Goal: Feedback & Contribution: Leave review/rating

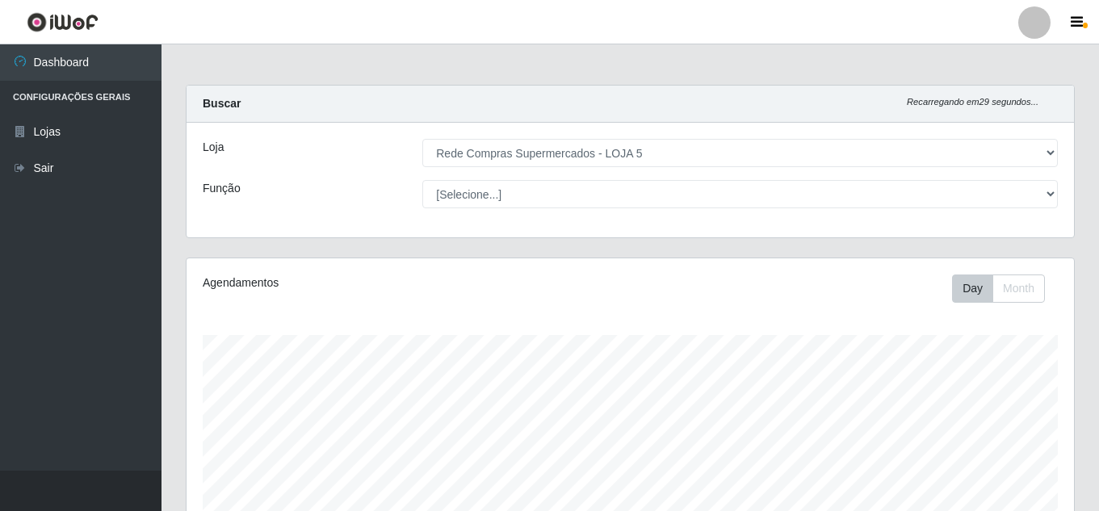
select select "397"
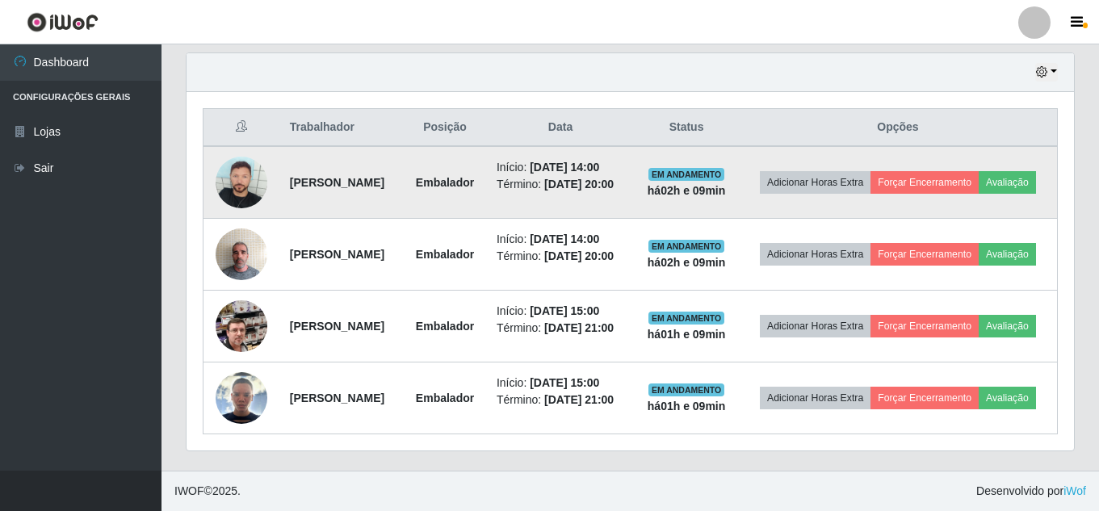
scroll to position [335, 887]
click at [979, 171] on button "Avaliação" at bounding box center [1007, 182] width 57 height 23
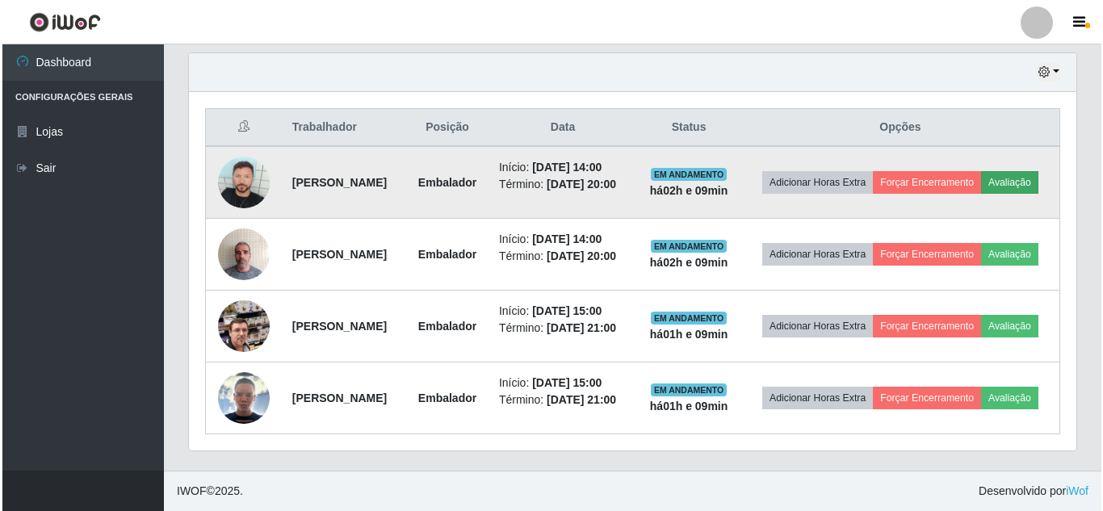
scroll to position [335, 879]
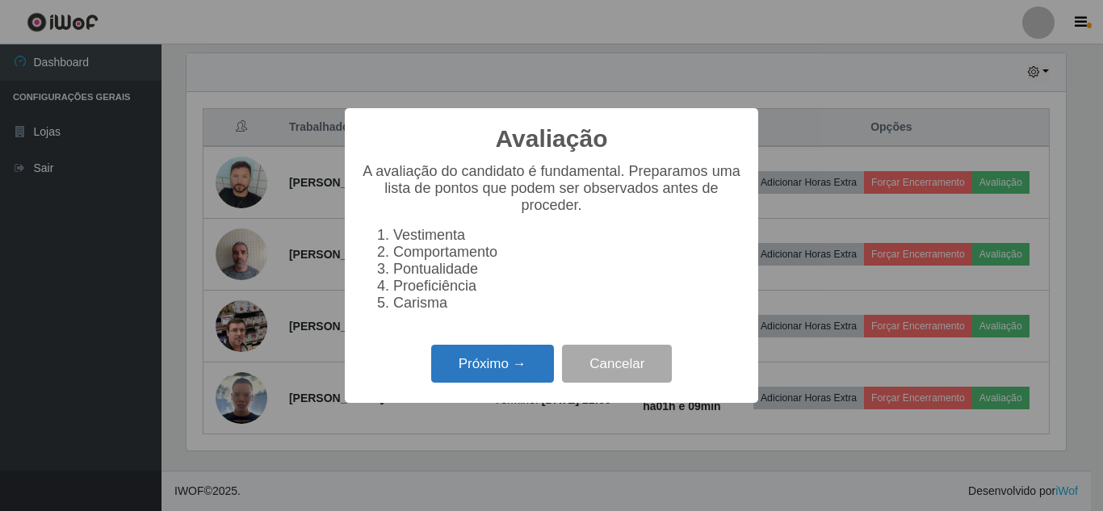
click at [538, 374] on button "Próximo →" at bounding box center [492, 364] width 123 height 38
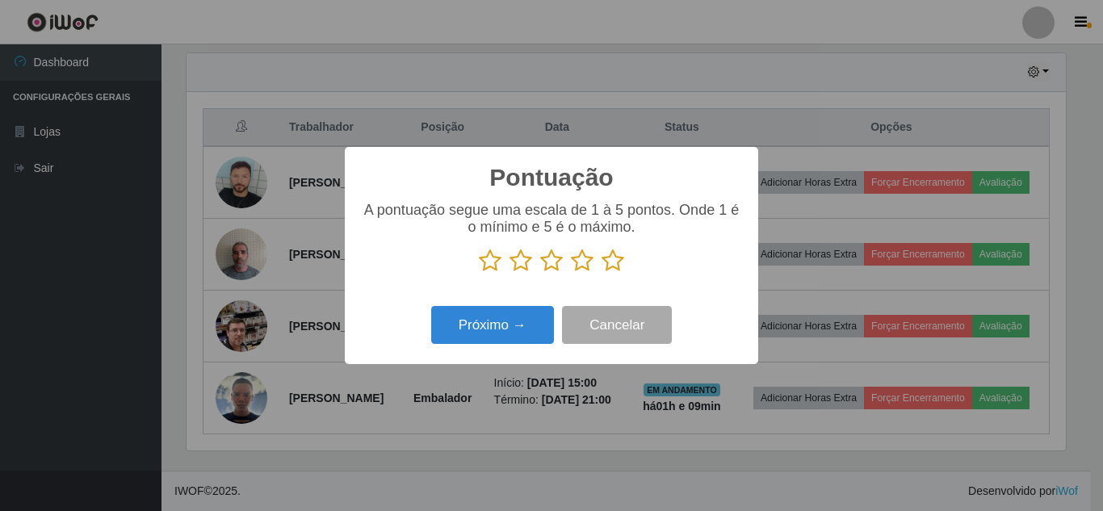
click at [535, 272] on p at bounding box center [551, 261] width 381 height 24
click at [532, 269] on icon at bounding box center [521, 261] width 23 height 24
click at [510, 273] on input "radio" at bounding box center [510, 273] width 0 height 0
click at [510, 338] on button "Próximo →" at bounding box center [492, 325] width 123 height 38
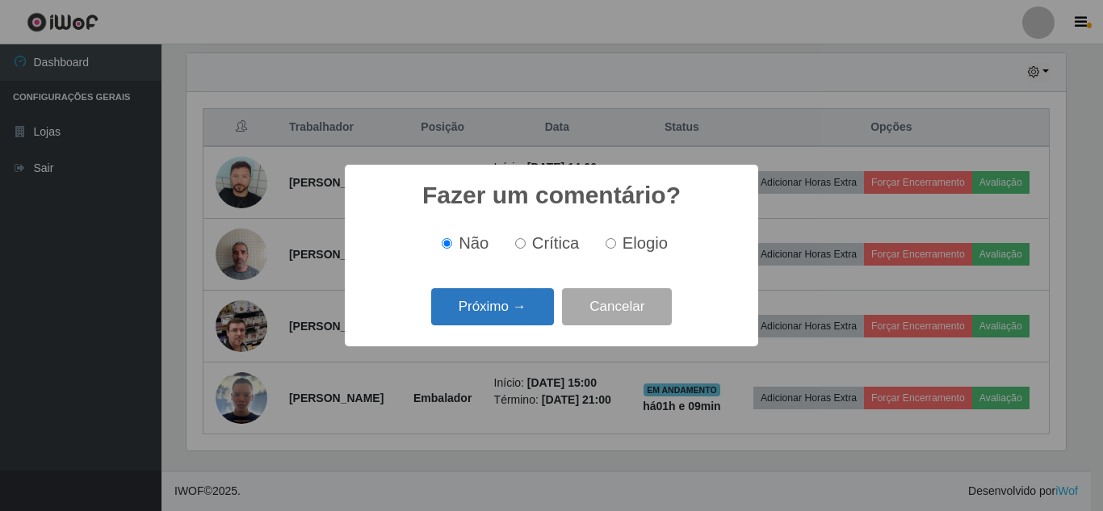
click at [519, 317] on button "Próximo →" at bounding box center [492, 307] width 123 height 38
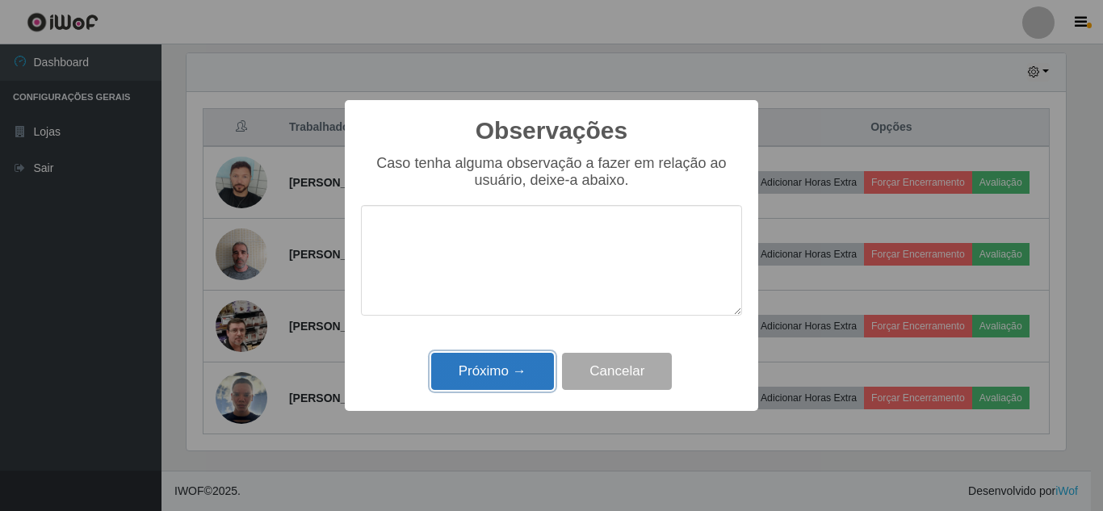
click at [501, 369] on button "Próximo →" at bounding box center [492, 372] width 123 height 38
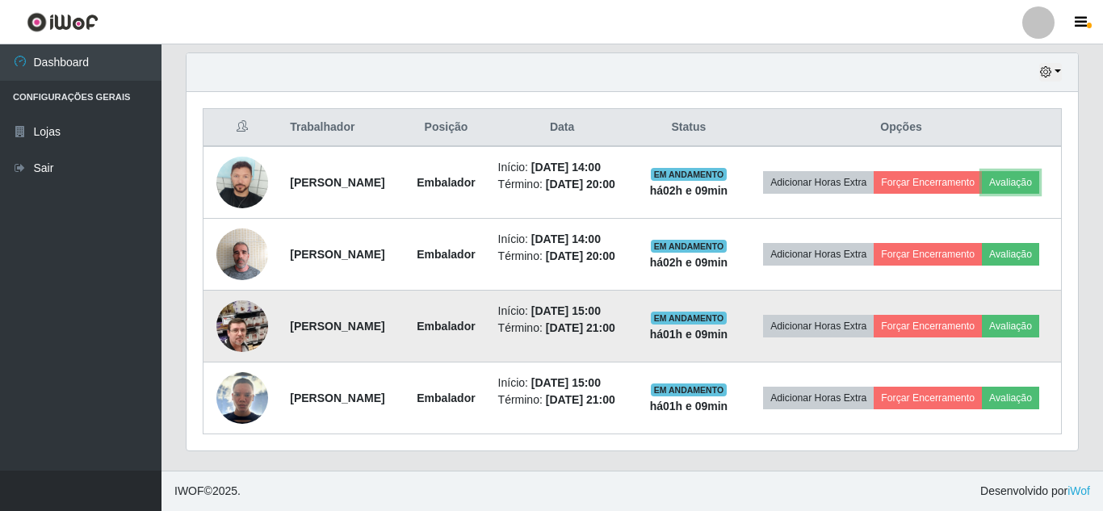
scroll to position [335, 887]
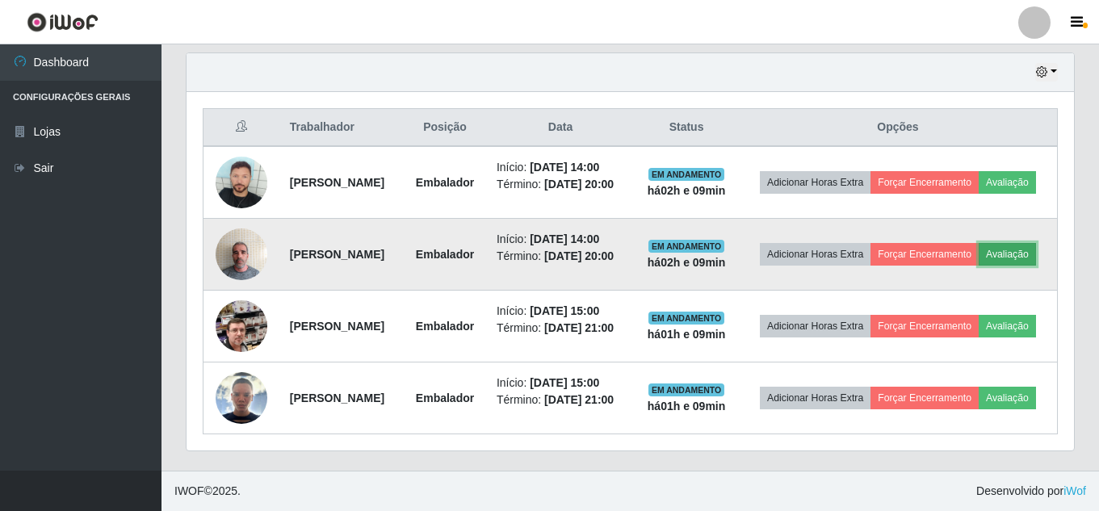
click at [979, 250] on button "Avaliação" at bounding box center [1007, 254] width 57 height 23
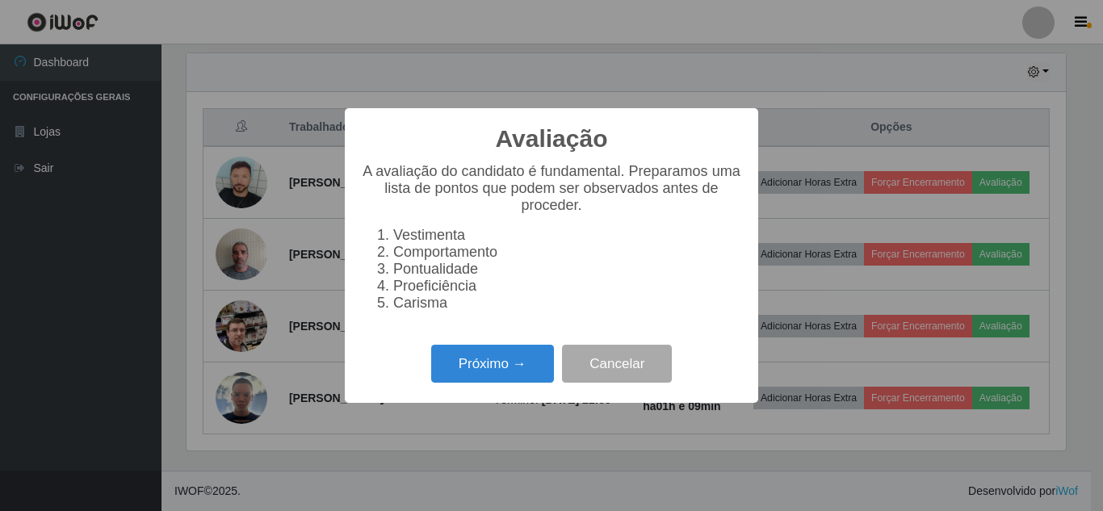
scroll to position [335, 879]
click at [527, 383] on button "Próximo →" at bounding box center [492, 364] width 123 height 38
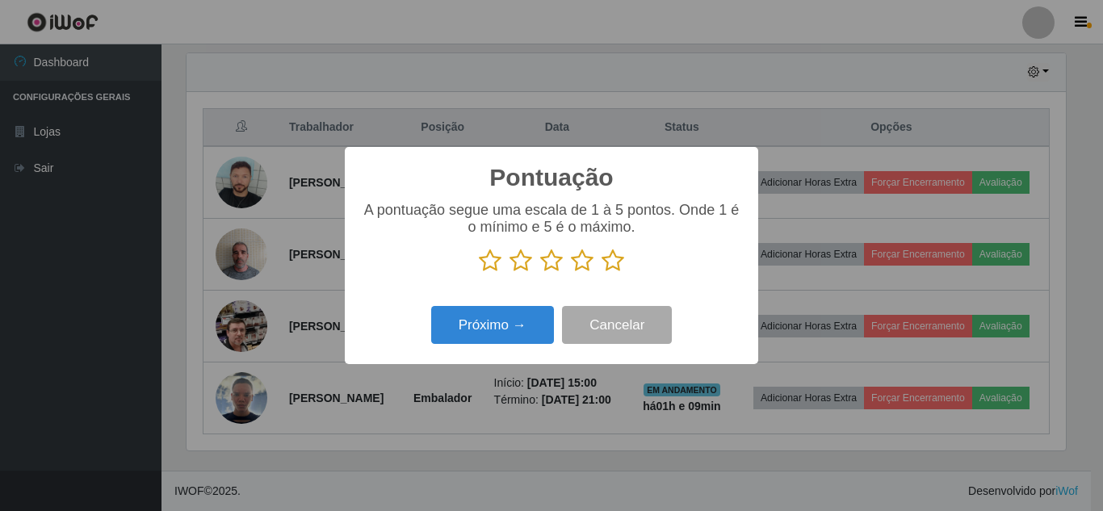
click at [634, 256] on p at bounding box center [551, 261] width 381 height 24
click at [622, 263] on icon at bounding box center [613, 261] width 23 height 24
click at [602, 273] on input "radio" at bounding box center [602, 273] width 0 height 0
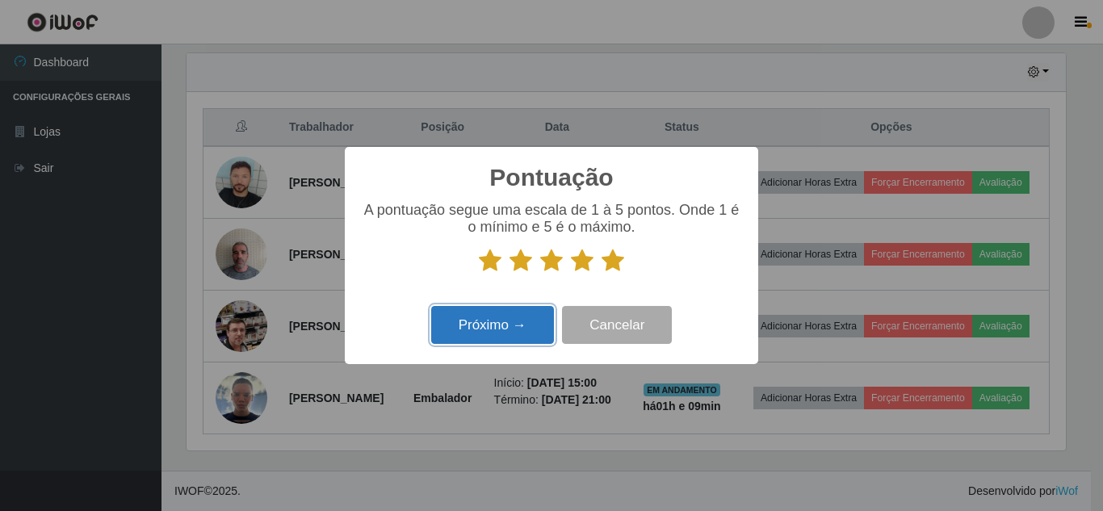
click at [470, 333] on button "Próximo →" at bounding box center [492, 325] width 123 height 38
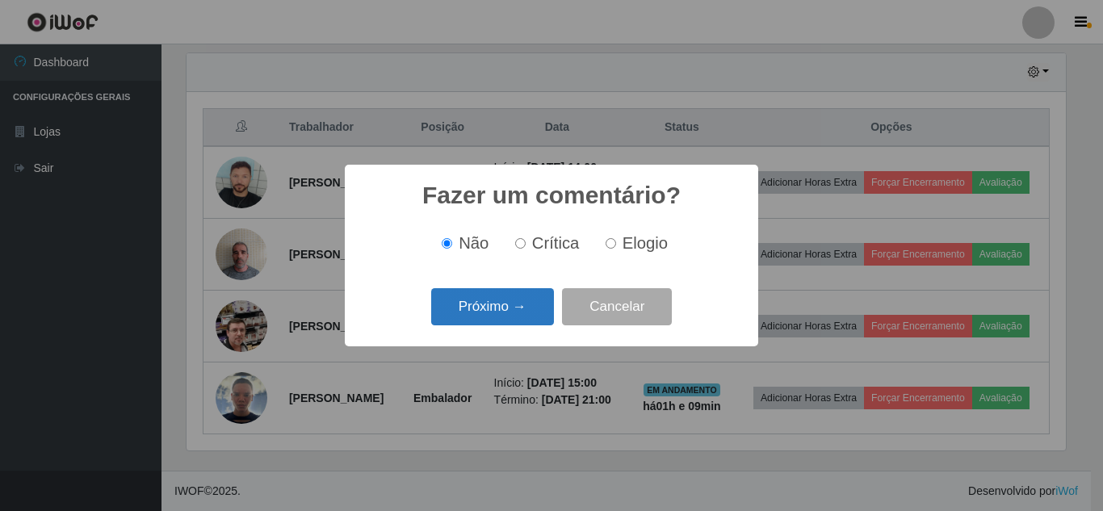
click at [479, 307] on button "Próximo →" at bounding box center [492, 307] width 123 height 38
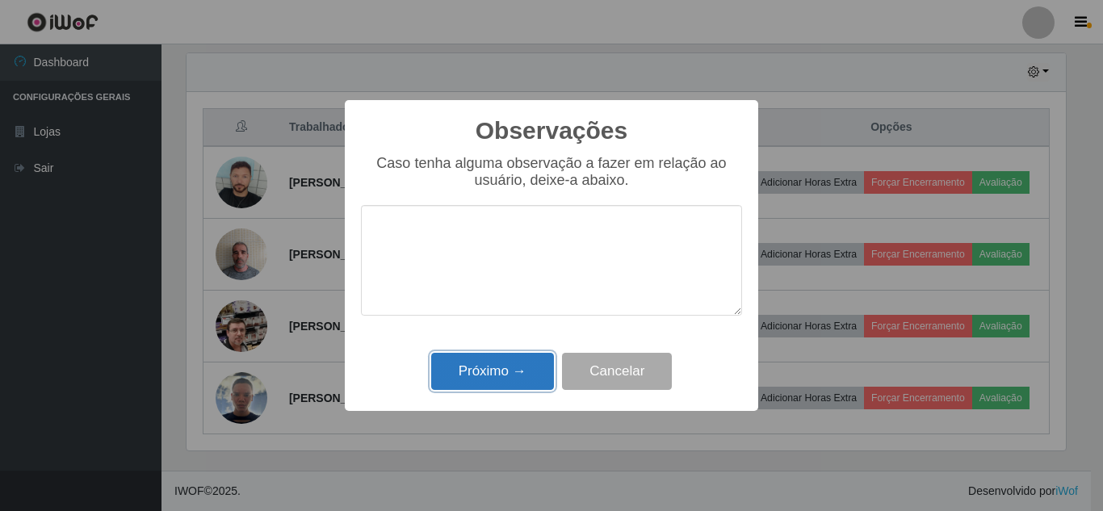
click at [478, 363] on button "Próximo →" at bounding box center [492, 372] width 123 height 38
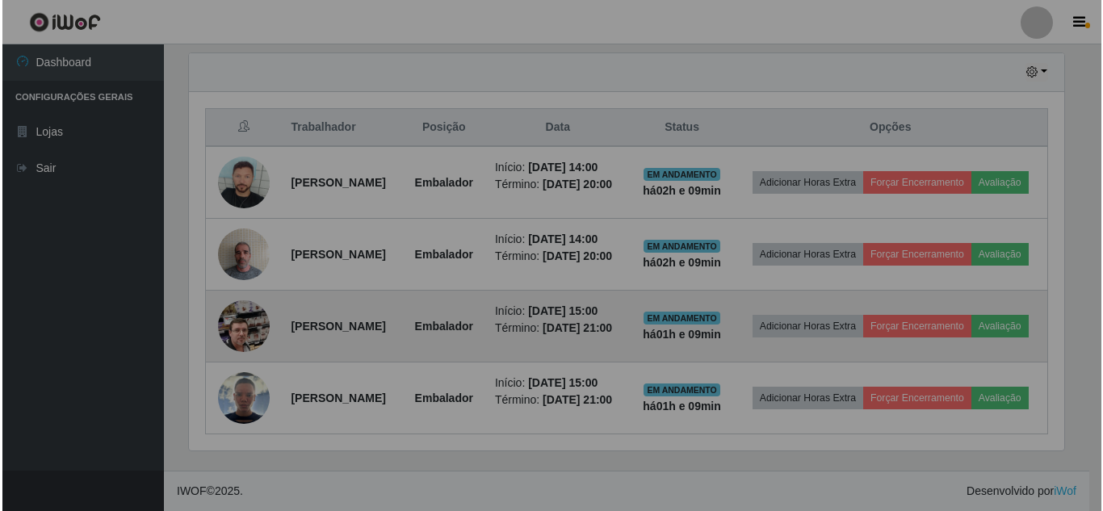
scroll to position [335, 887]
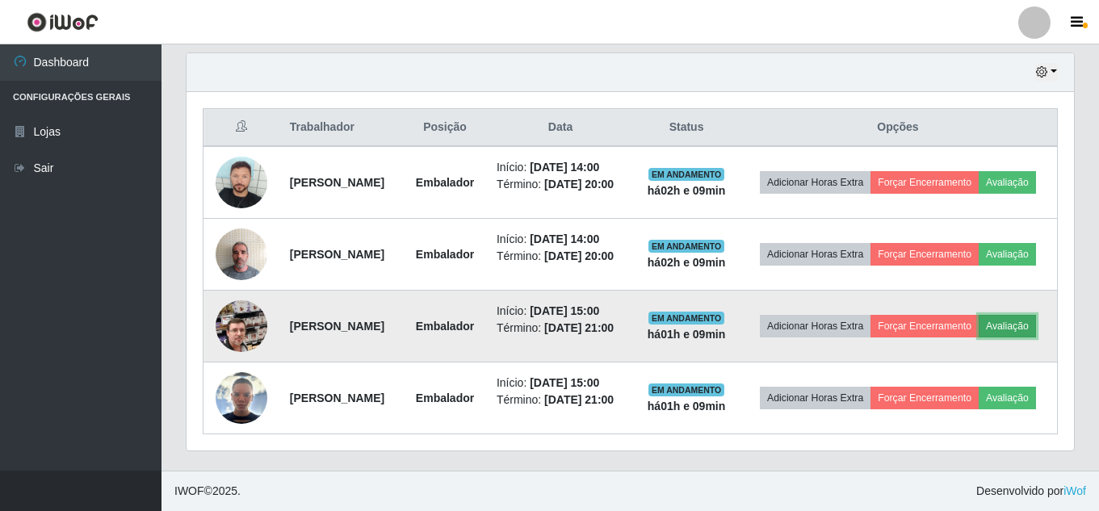
click at [979, 329] on button "Avaliação" at bounding box center [1007, 326] width 57 height 23
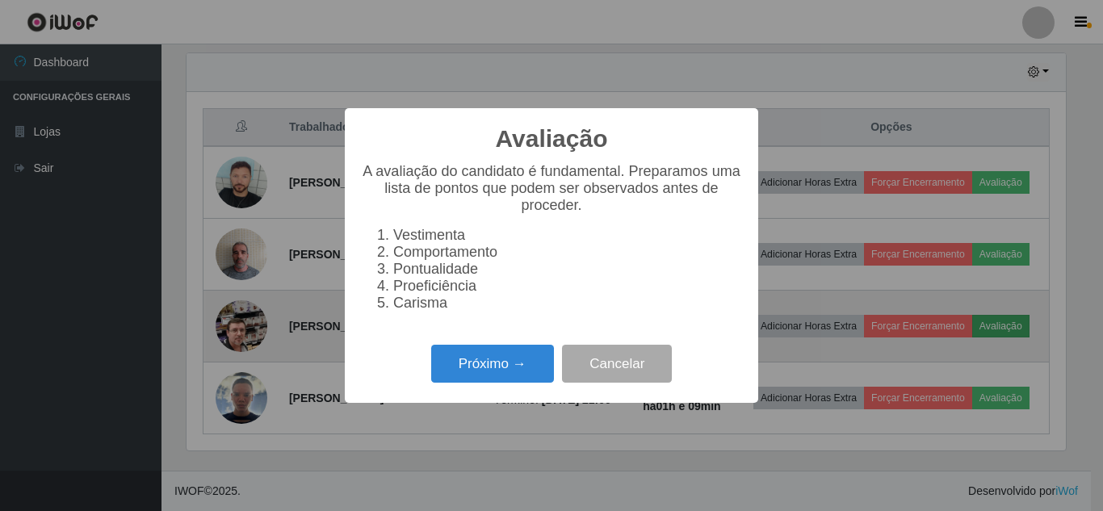
scroll to position [335, 879]
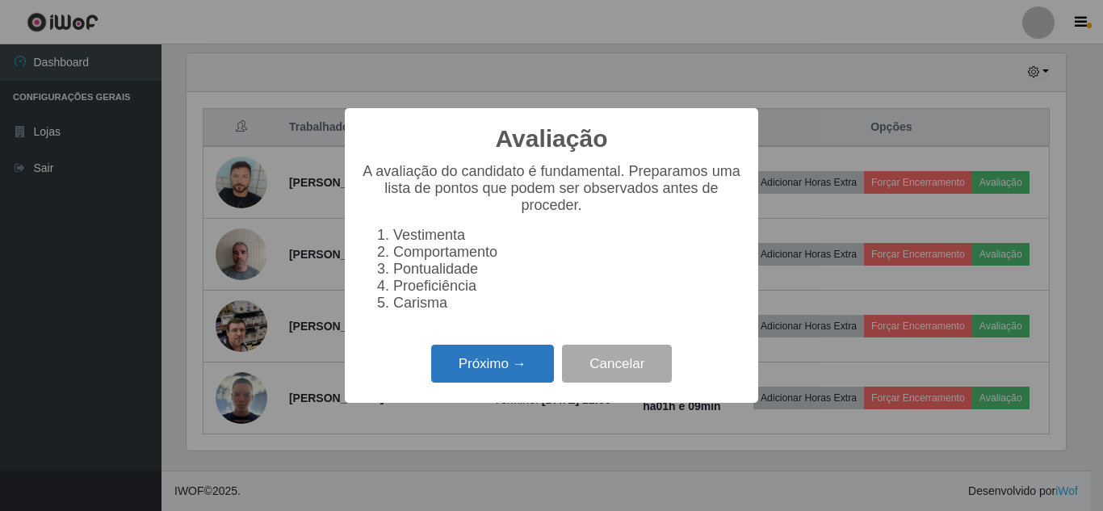
click at [520, 360] on button "Próximo →" at bounding box center [492, 364] width 123 height 38
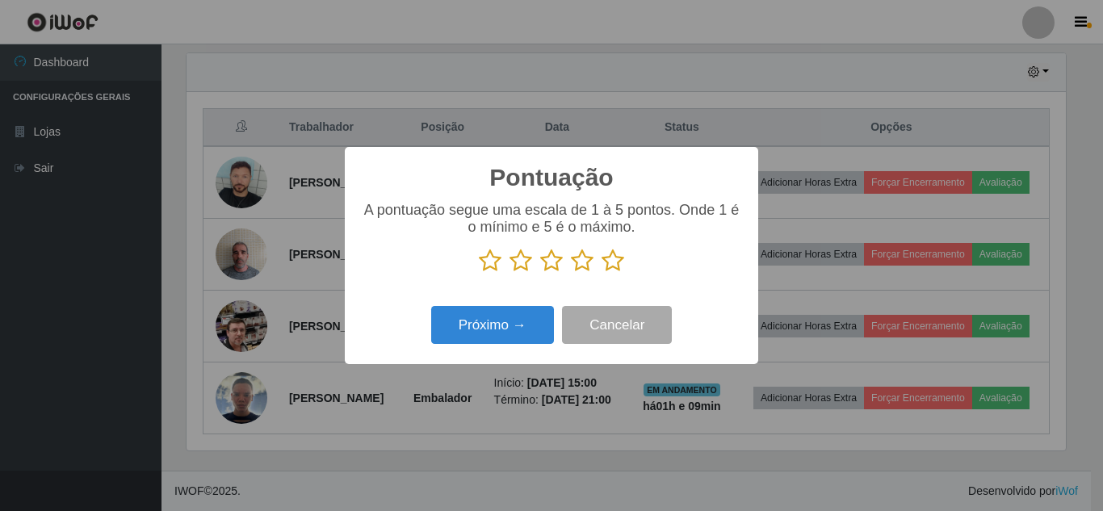
click at [618, 271] on icon at bounding box center [613, 261] width 23 height 24
click at [602, 273] on input "radio" at bounding box center [602, 273] width 0 height 0
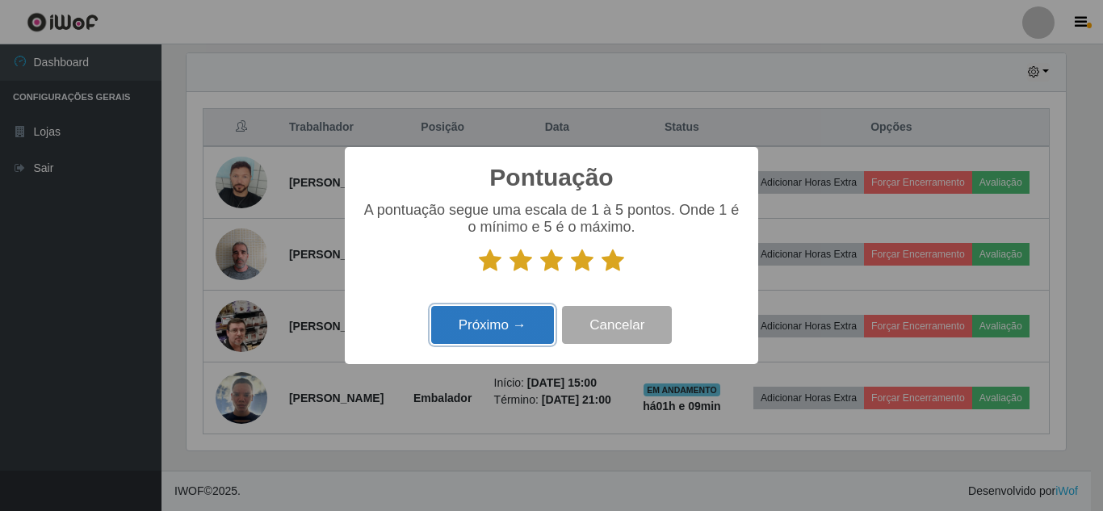
click at [523, 328] on button "Próximo →" at bounding box center [492, 325] width 123 height 38
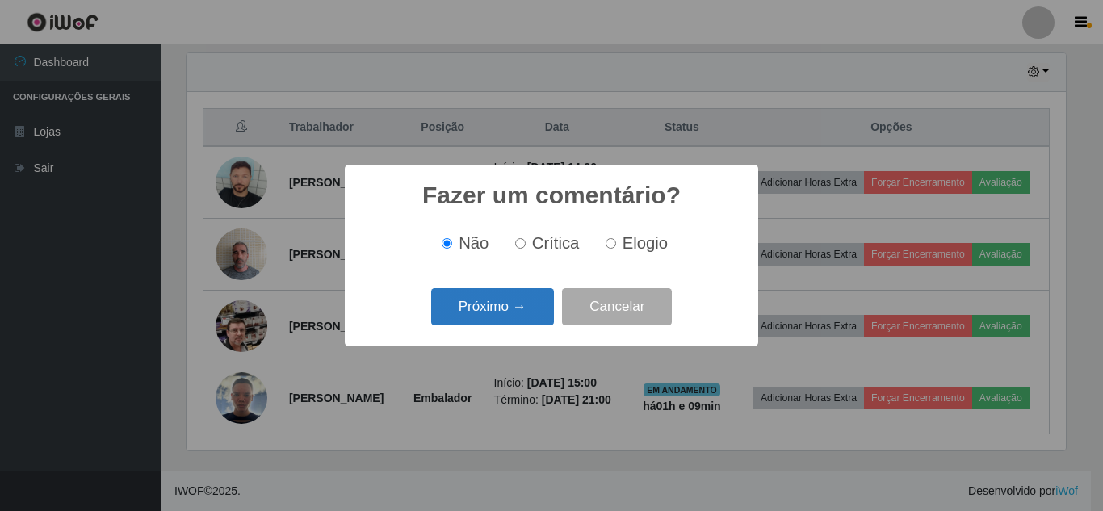
click at [512, 296] on button "Próximo →" at bounding box center [492, 307] width 123 height 38
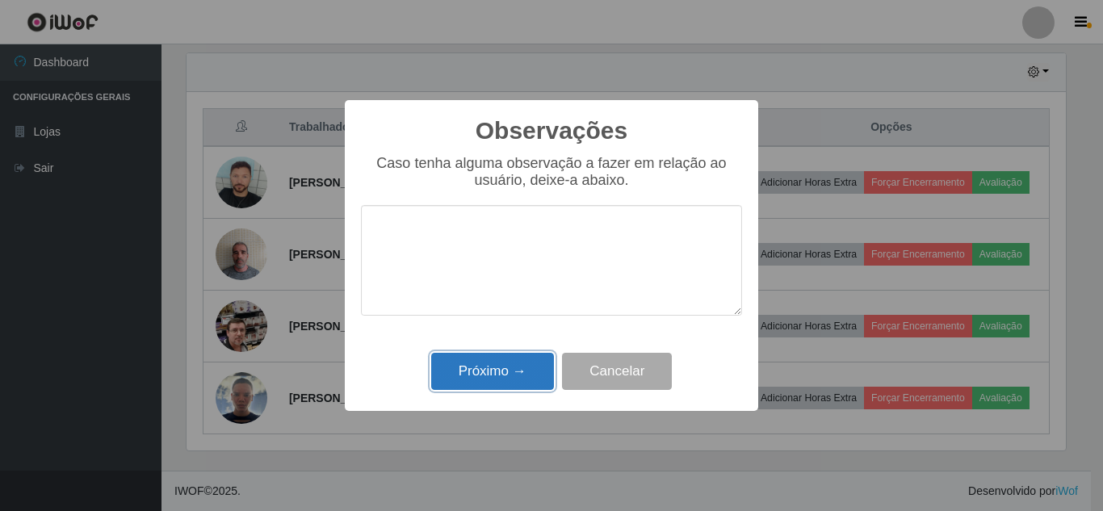
click at [519, 367] on button "Próximo →" at bounding box center [492, 372] width 123 height 38
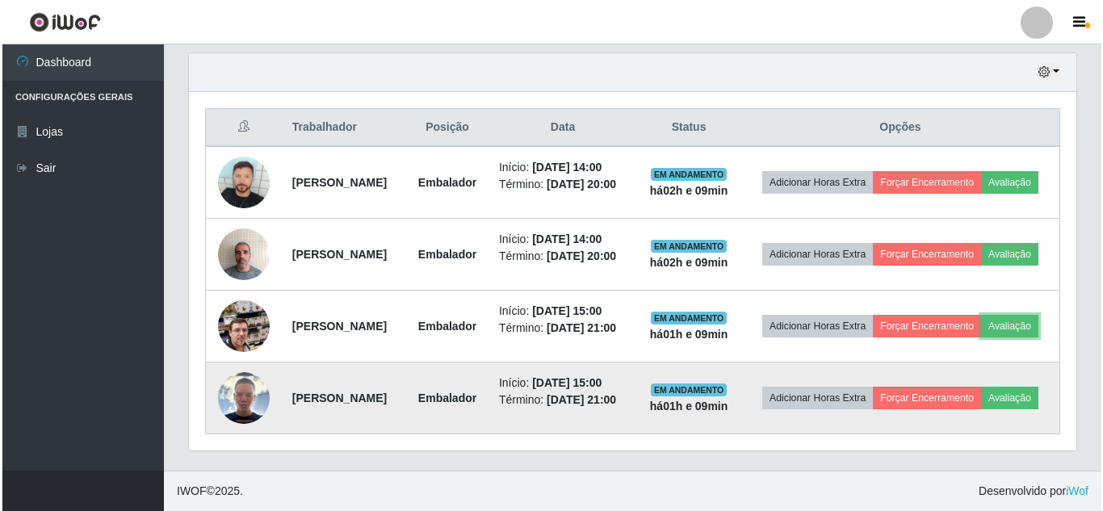
scroll to position [335, 887]
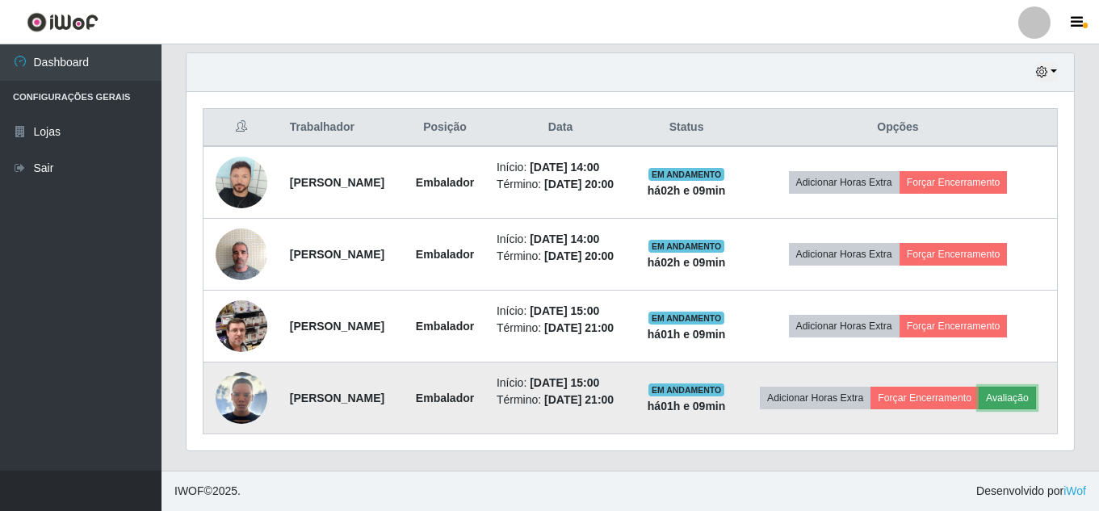
click at [979, 409] on button "Avaliação" at bounding box center [1007, 398] width 57 height 23
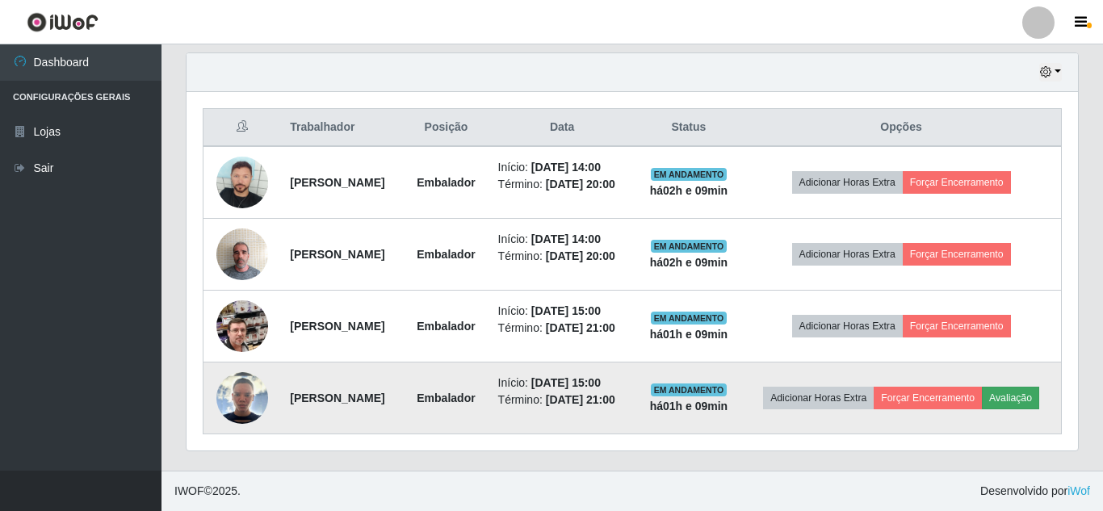
scroll to position [335, 879]
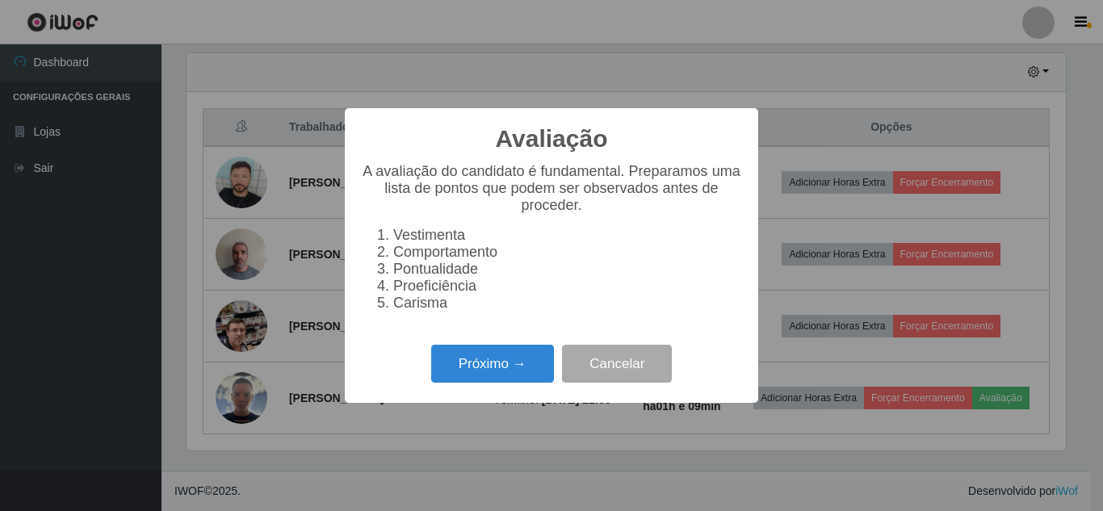
click at [519, 387] on div "Próximo → Cancelar" at bounding box center [551, 364] width 381 height 46
click at [517, 370] on button "Próximo →" at bounding box center [492, 364] width 123 height 38
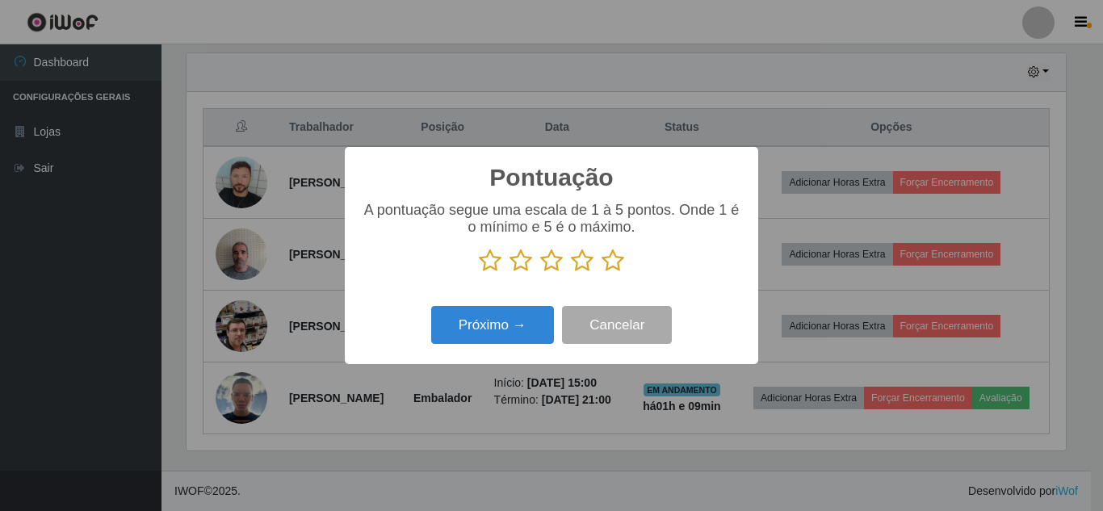
scroll to position [807148, 806604]
click at [614, 273] on icon at bounding box center [613, 261] width 23 height 24
click at [602, 273] on input "radio" at bounding box center [602, 273] width 0 height 0
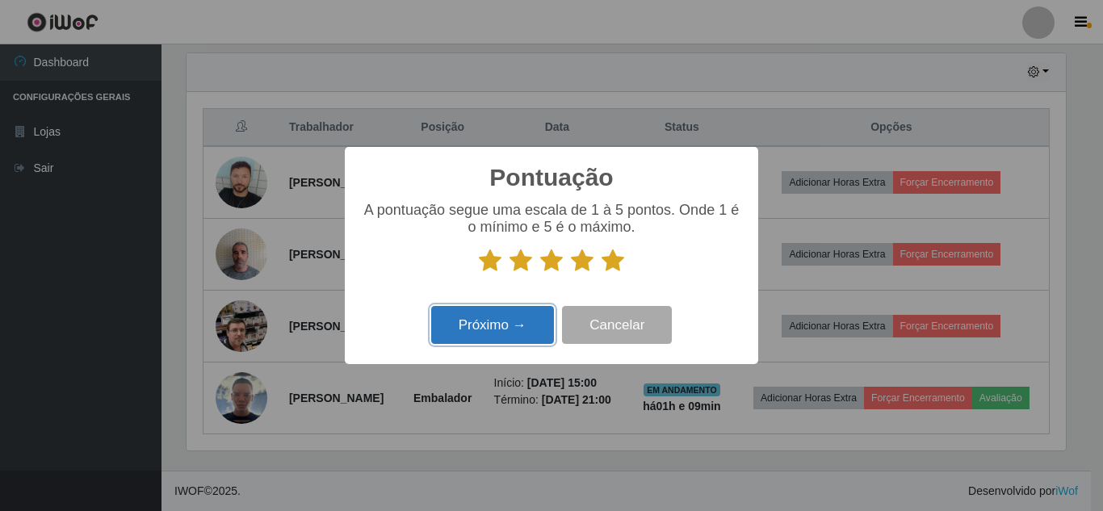
click at [528, 320] on button "Próximo →" at bounding box center [492, 325] width 123 height 38
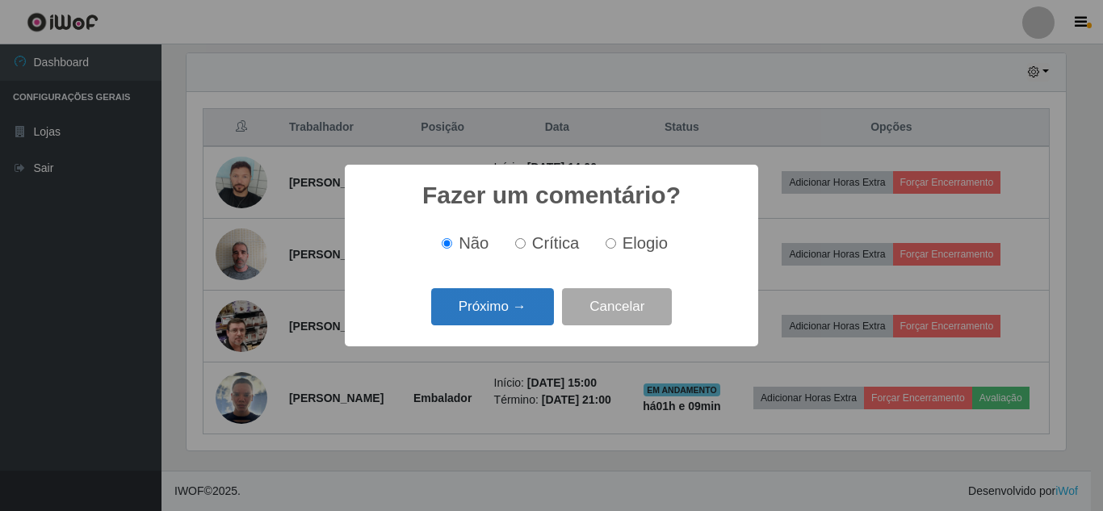
click at [528, 322] on button "Próximo →" at bounding box center [492, 307] width 123 height 38
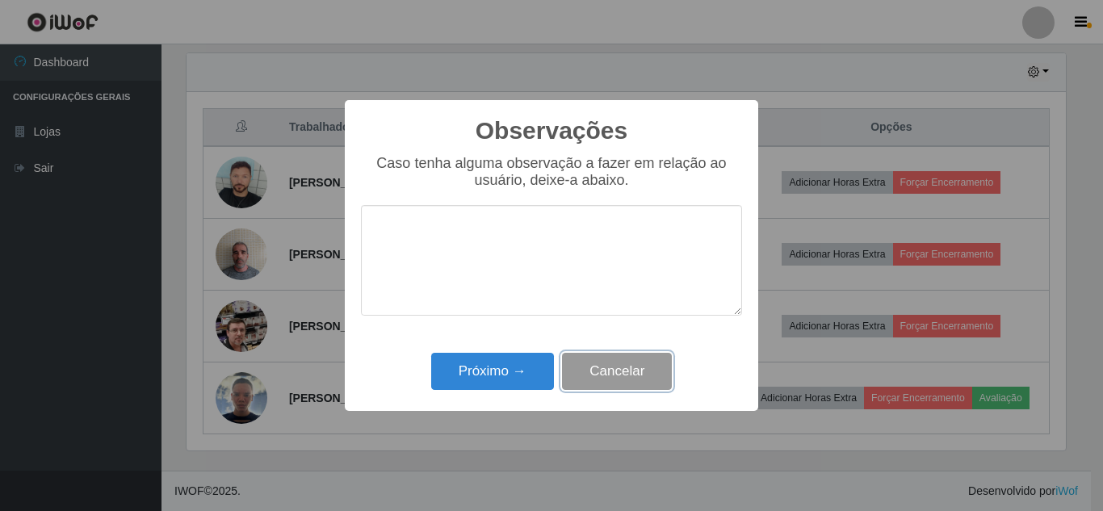
click at [621, 362] on button "Cancelar" at bounding box center [617, 372] width 110 height 38
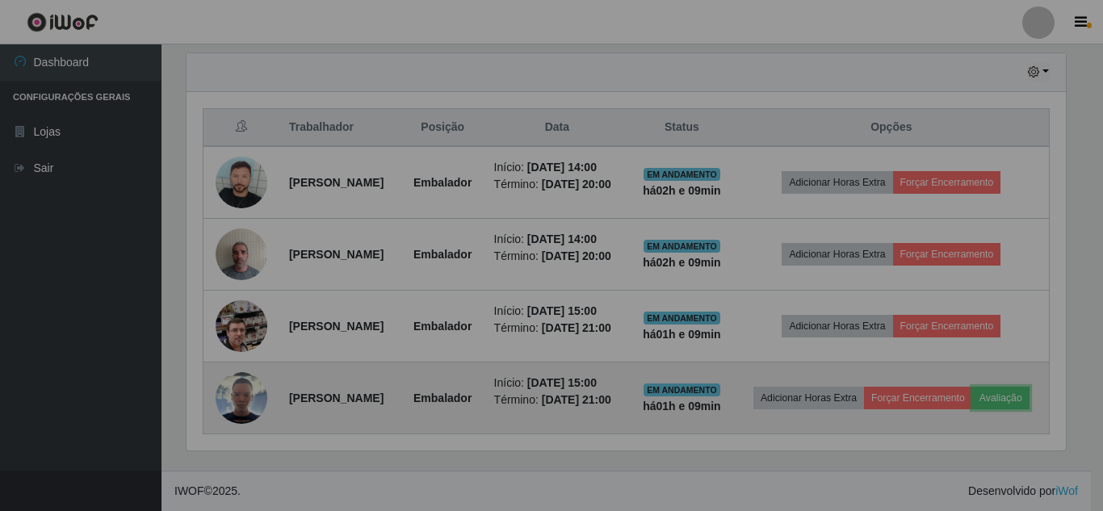
scroll to position [335, 887]
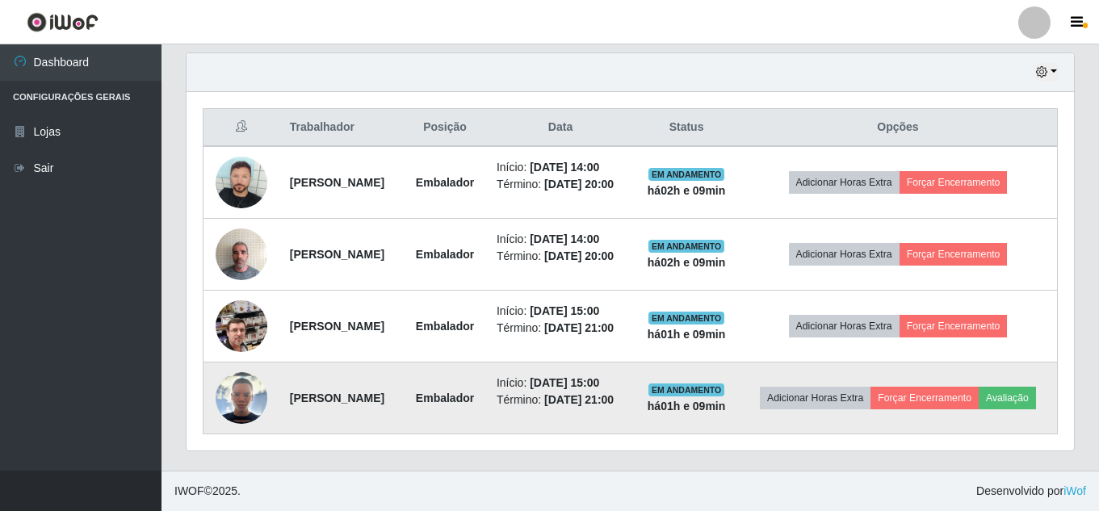
click at [887, 414] on td "Adicionar Horas Extra Forçar Encerramento Avaliação" at bounding box center [898, 399] width 319 height 72
click at [979, 409] on button "Avaliação" at bounding box center [1007, 398] width 57 height 23
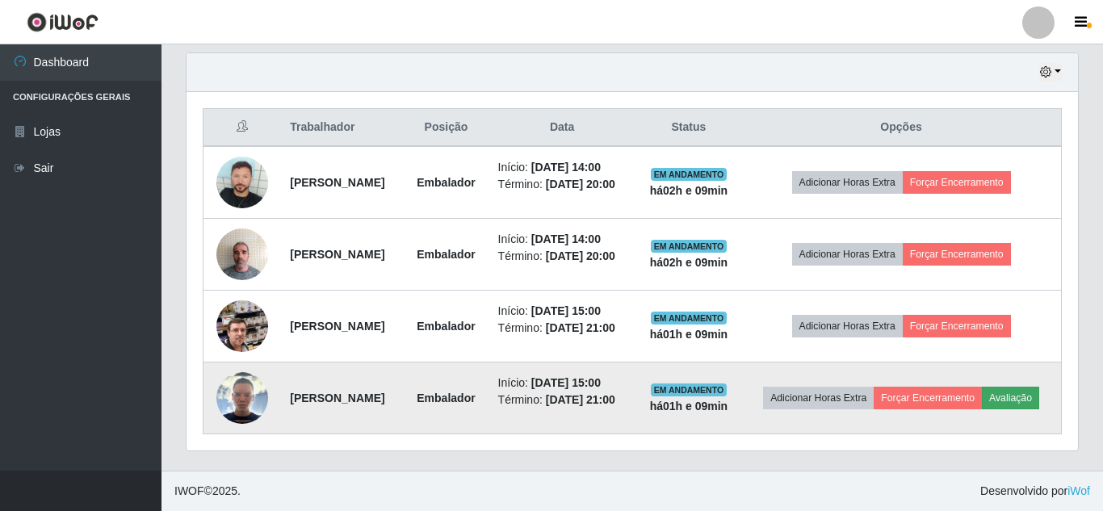
scroll to position [335, 879]
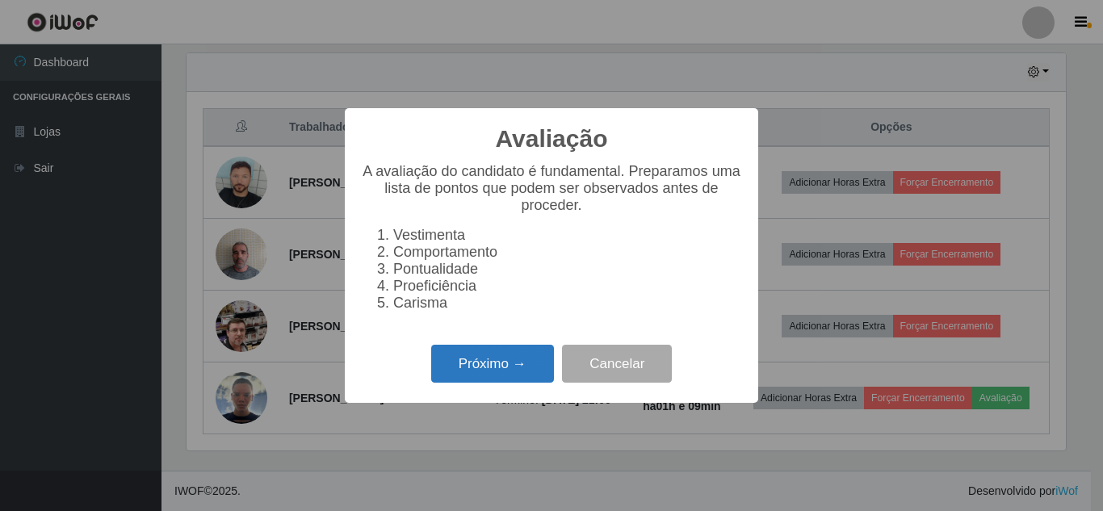
click at [475, 380] on button "Próximo →" at bounding box center [492, 364] width 123 height 38
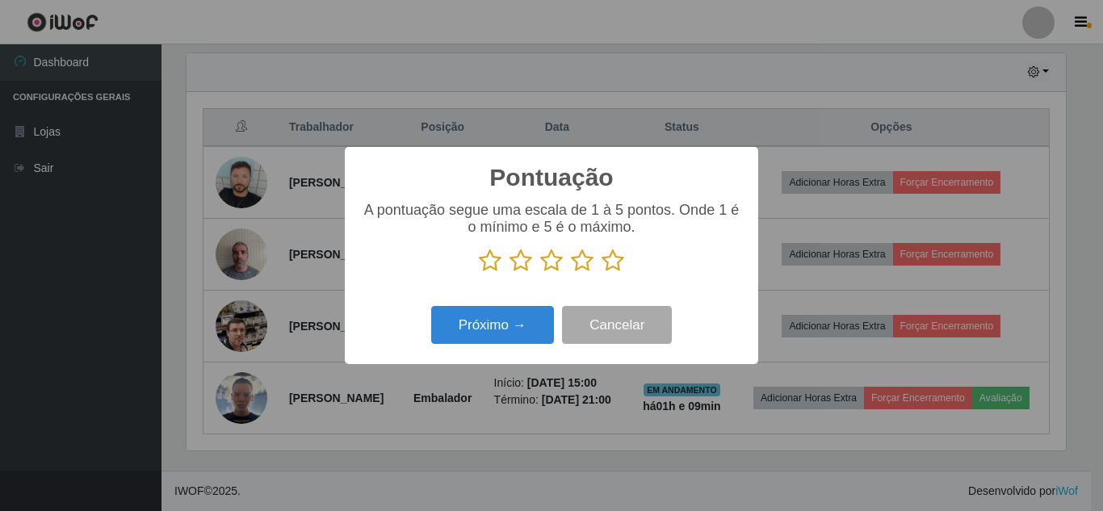
click at [539, 266] on p at bounding box center [551, 261] width 381 height 24
click at [546, 273] on icon at bounding box center [551, 261] width 23 height 24
click at [540, 273] on input "radio" at bounding box center [540, 273] width 0 height 0
click at [515, 348] on div "Próximo → Cancelar" at bounding box center [551, 325] width 381 height 46
click at [514, 354] on div "Pontuação × A pontuação segue uma escala de 1 à 5 pontos. Onde 1 é o mínimo e 5…" at bounding box center [551, 255] width 413 height 217
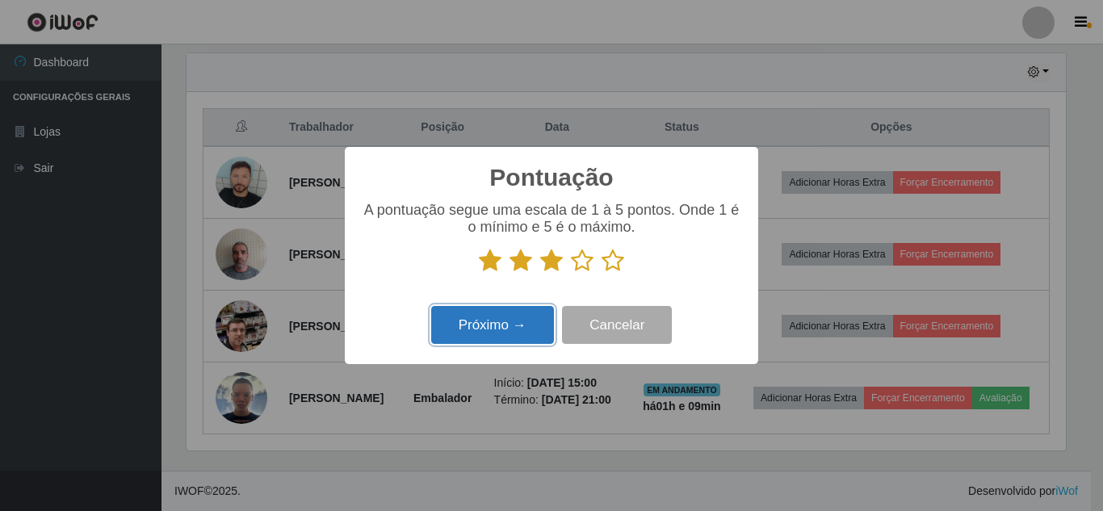
click at [503, 329] on button "Próximo →" at bounding box center [492, 325] width 123 height 38
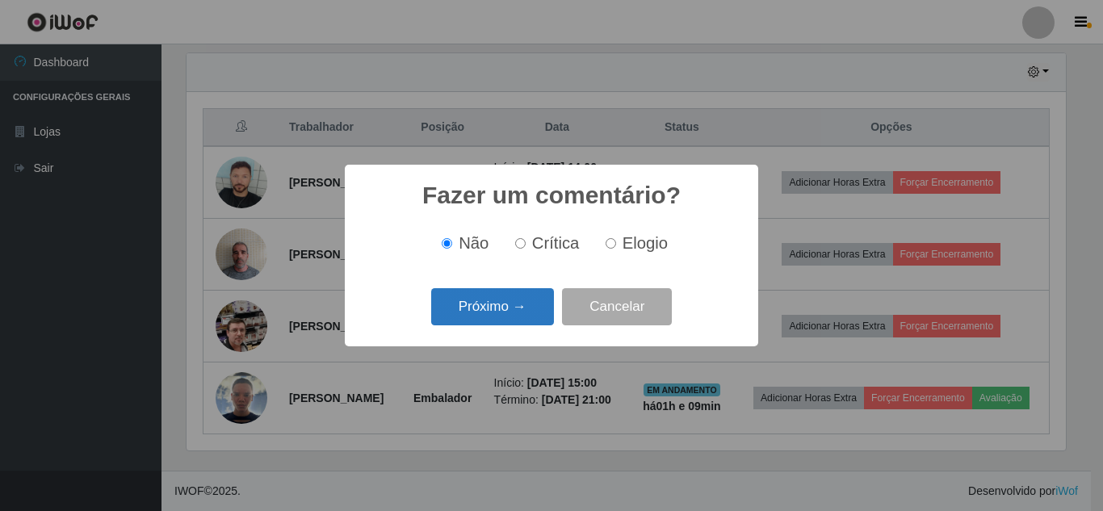
click at [510, 291] on button "Próximo →" at bounding box center [492, 307] width 123 height 38
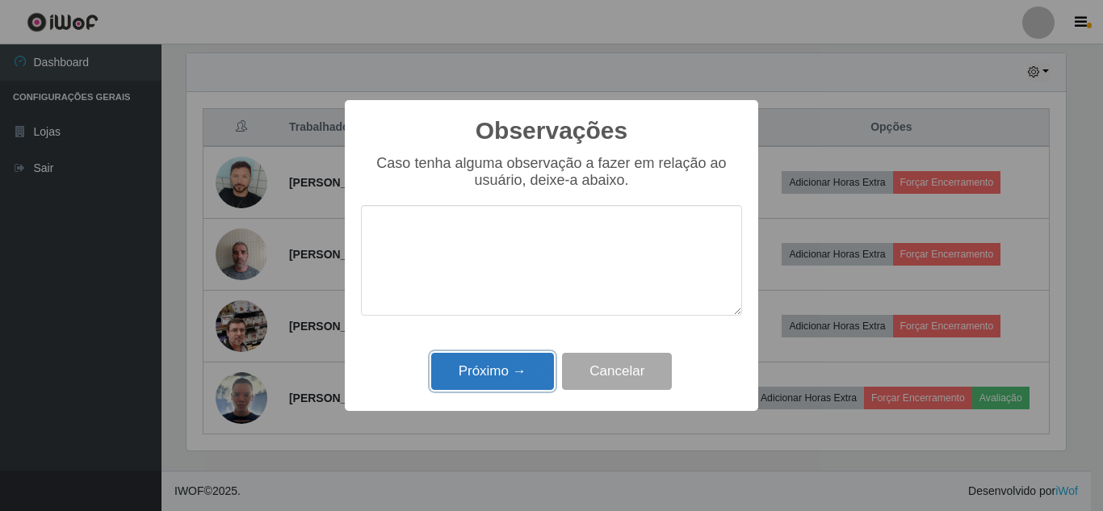
click at [535, 358] on button "Próximo →" at bounding box center [492, 372] width 123 height 38
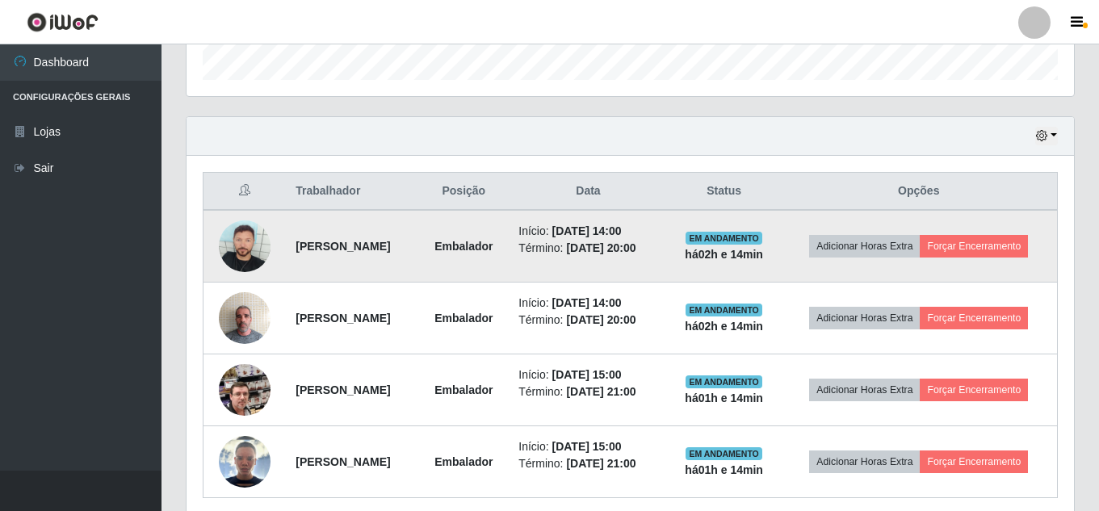
scroll to position [561, 0]
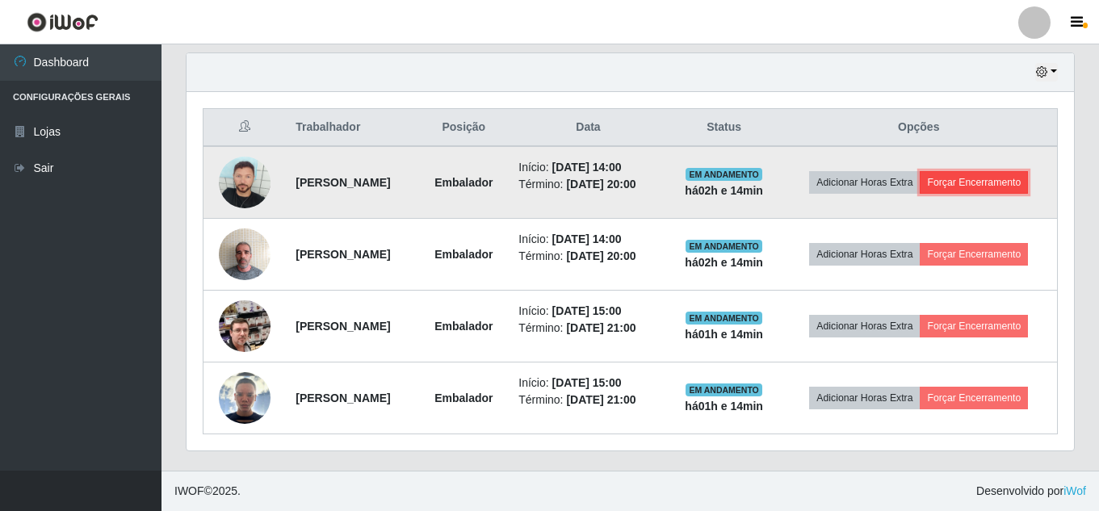
click at [984, 185] on button "Forçar Encerramento" at bounding box center [974, 182] width 108 height 23
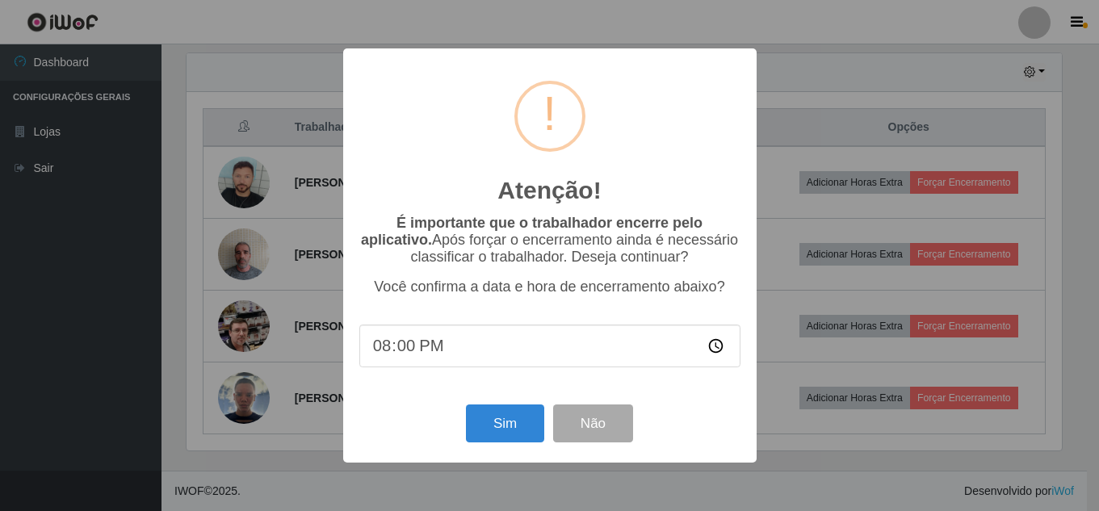
scroll to position [335, 879]
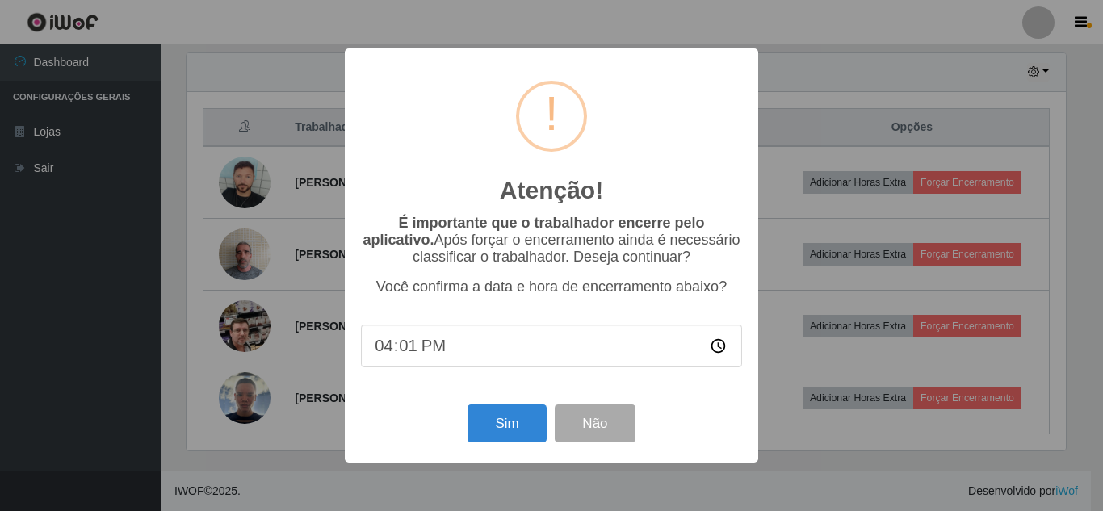
type input "16:14"
click at [526, 421] on button "Sim" at bounding box center [507, 424] width 78 height 38
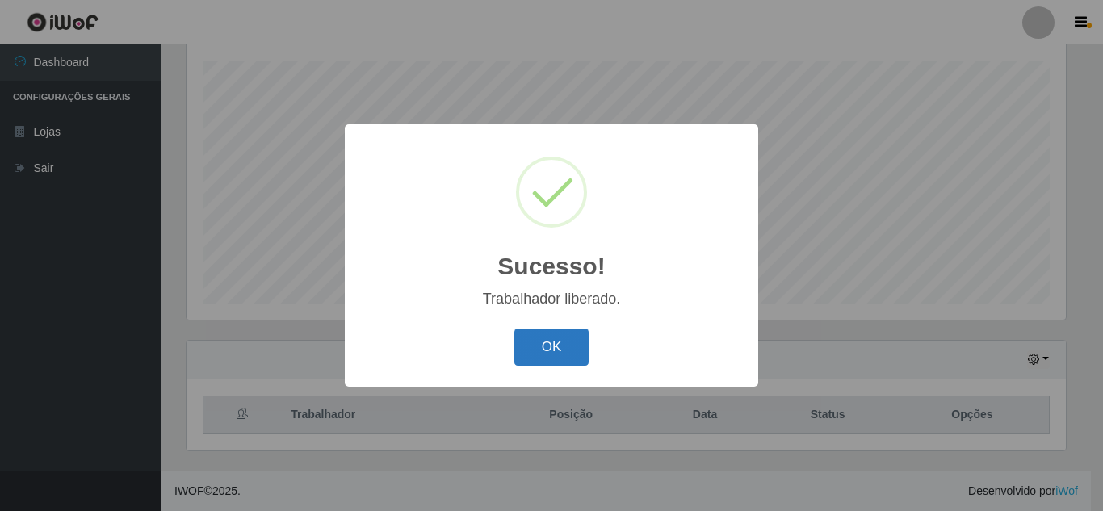
click at [569, 364] on button "OK" at bounding box center [551, 348] width 75 height 38
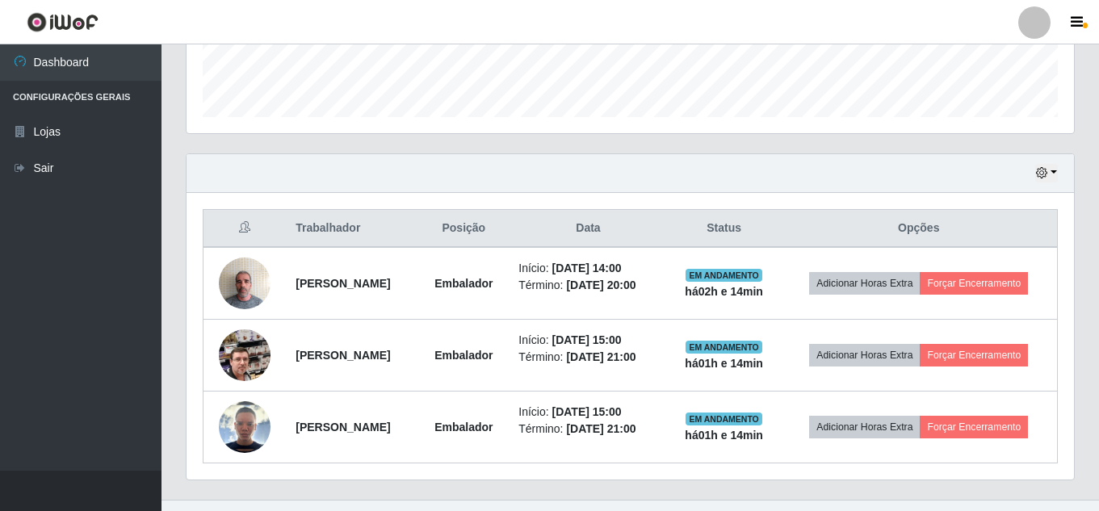
scroll to position [489, 0]
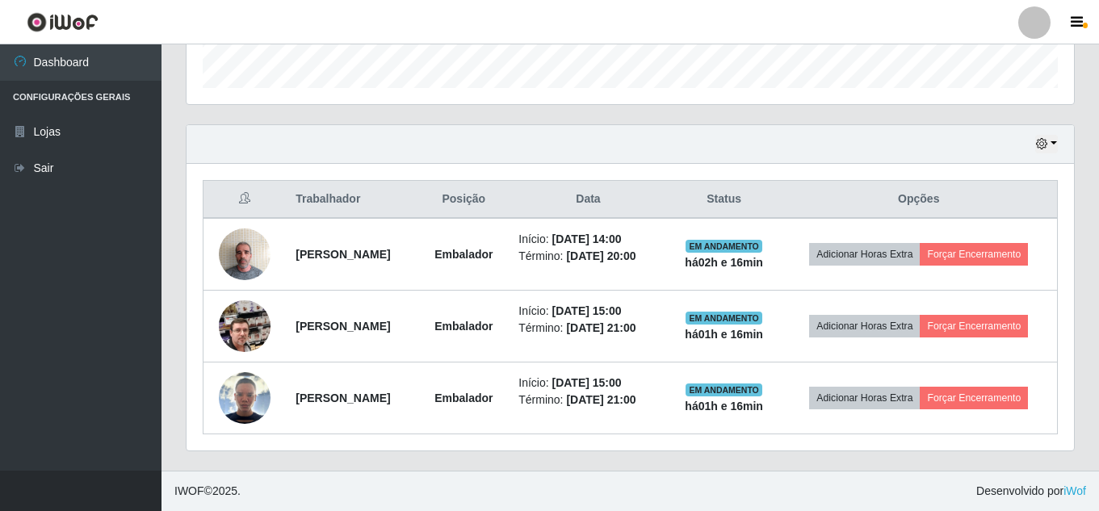
drag, startPoint x: 719, startPoint y: 456, endPoint x: 719, endPoint y: 447, distance: 9.7
click at [719, 456] on div "Hoje 1 dia 3 dias 1 Semana Não encerrados Trabalhador Posição Data Status Opçõe…" at bounding box center [630, 297] width 913 height 346
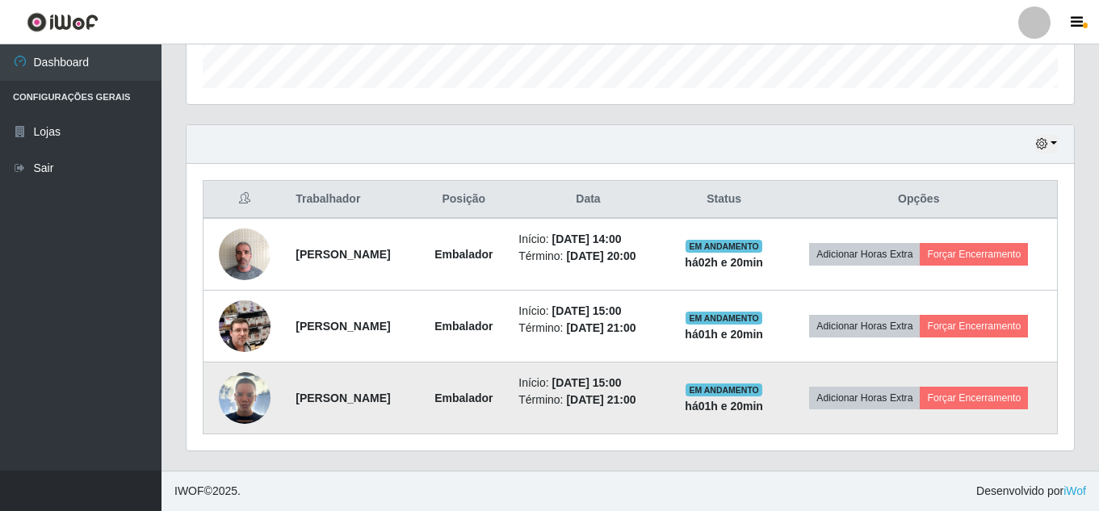
drag, startPoint x: 687, startPoint y: 411, endPoint x: 673, endPoint y: 399, distance: 18.9
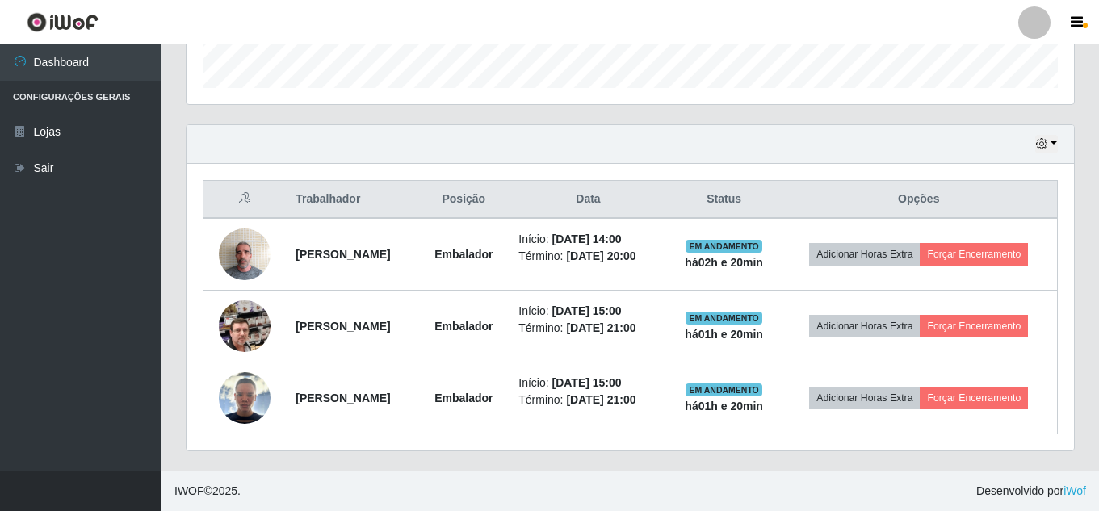
drag, startPoint x: 673, startPoint y: 399, endPoint x: 879, endPoint y: 479, distance: 220.9
click at [879, 479] on footer "IWOF © 2025 . Desenvolvido por iWof" at bounding box center [629, 491] width 937 height 40
